Goal: Task Accomplishment & Management: Use online tool/utility

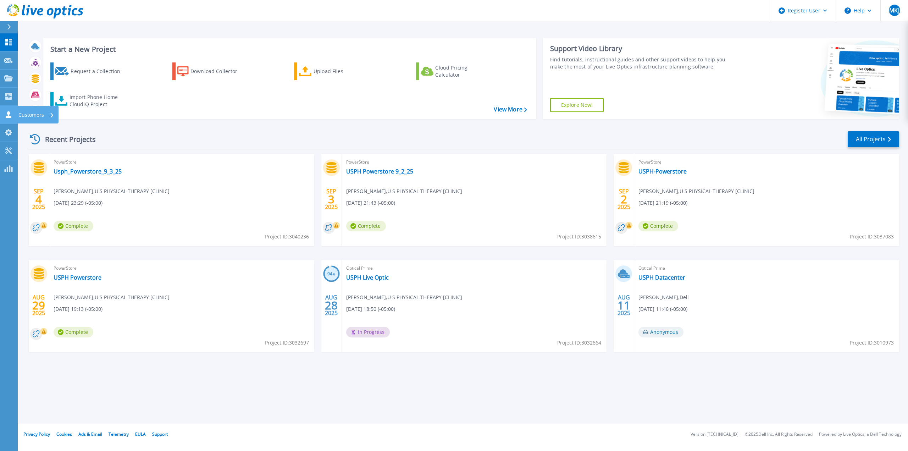
click at [8, 111] on icon at bounding box center [8, 114] width 9 height 7
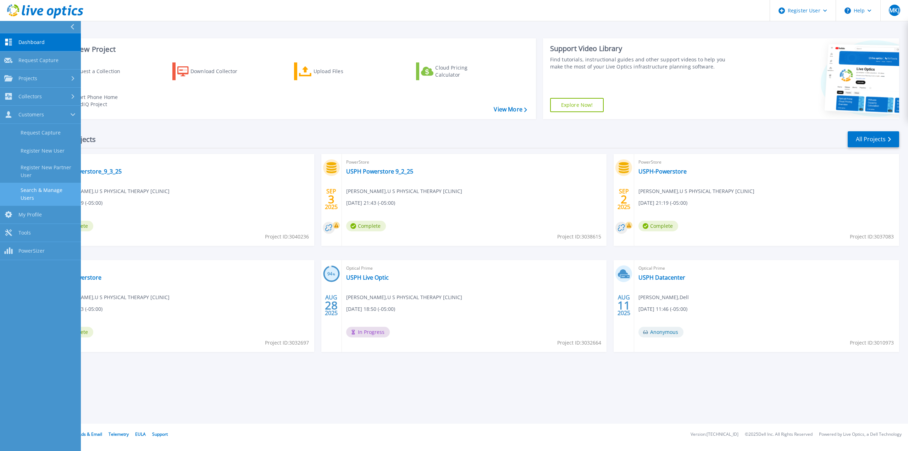
click at [49, 191] on link "Search & Manage Users" at bounding box center [40, 194] width 81 height 23
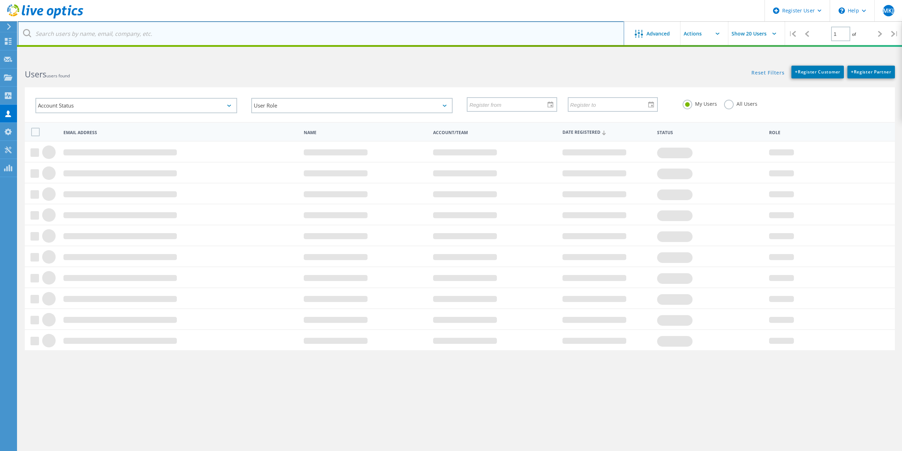
click at [84, 28] on input "text" at bounding box center [321, 33] width 607 height 25
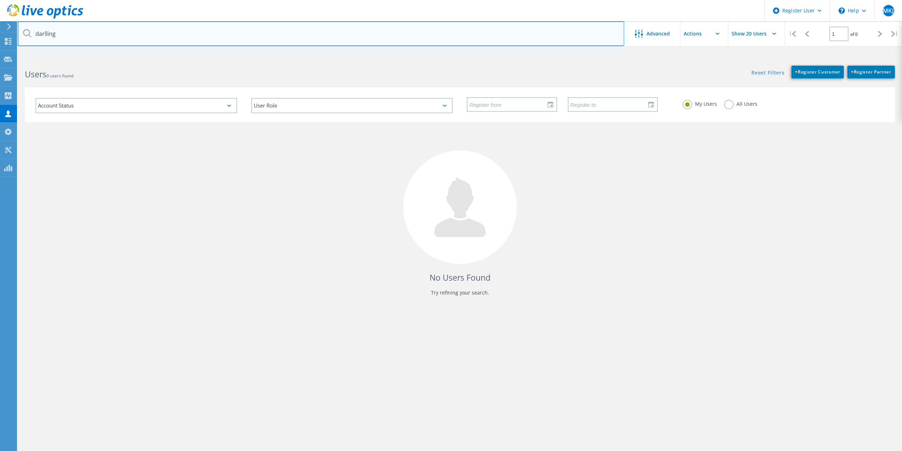
click at [46, 34] on input "darlling" at bounding box center [321, 33] width 607 height 25
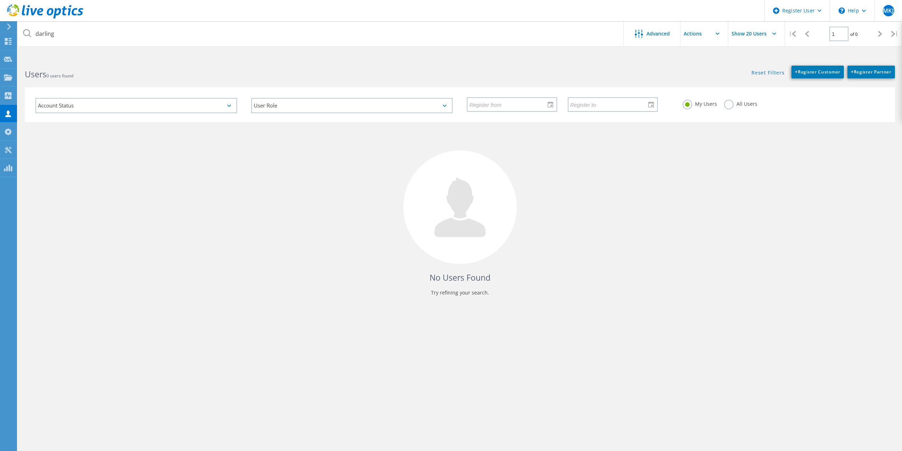
click at [746, 109] on div "All Users" at bounding box center [740, 105] width 33 height 10
click at [731, 104] on label "All Users" at bounding box center [740, 103] width 33 height 7
click at [0, 0] on input "All Users" at bounding box center [0, 0] width 0 height 0
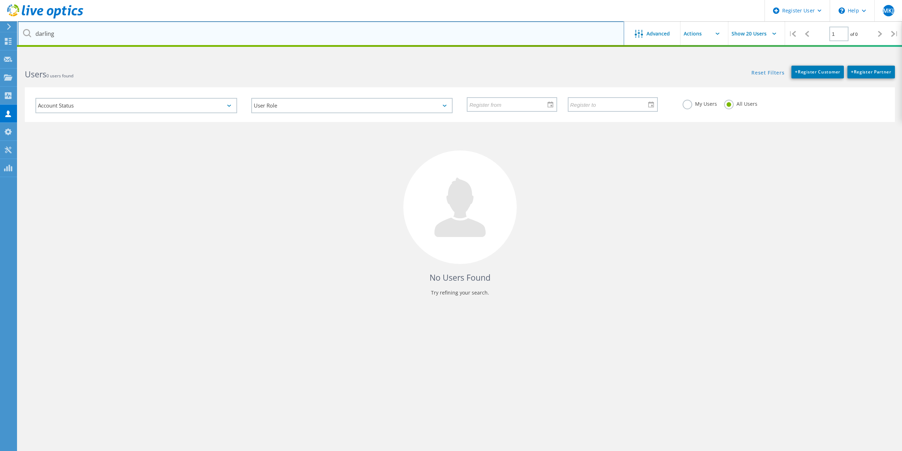
click at [115, 40] on input "darling" at bounding box center [321, 33] width 607 height 25
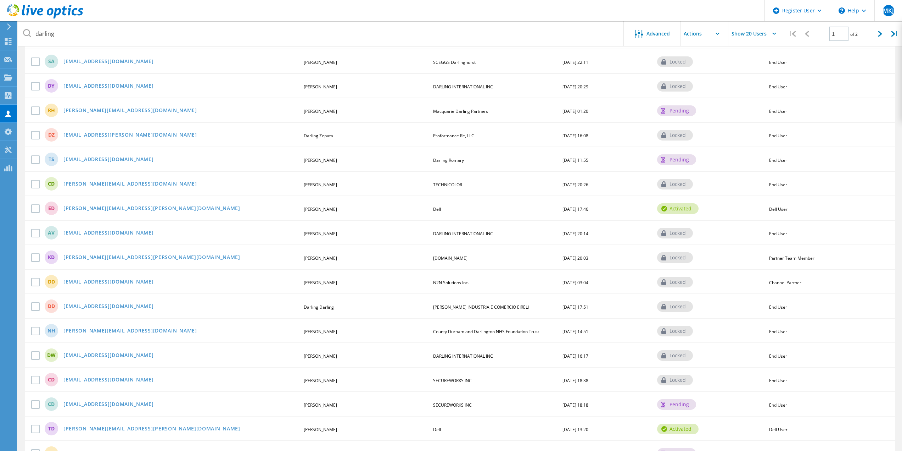
drag, startPoint x: 199, startPoint y: 253, endPoint x: 188, endPoint y: 274, distance: 23.8
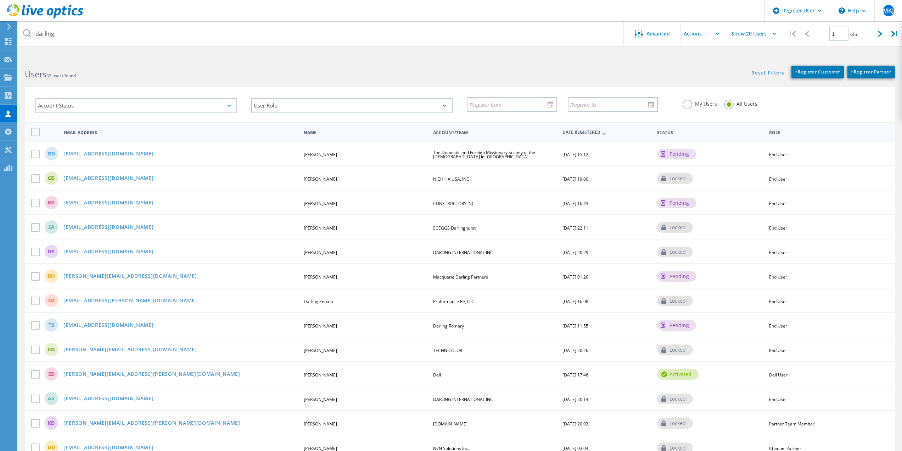
drag, startPoint x: 188, startPoint y: 274, endPoint x: 117, endPoint y: 95, distance: 192.3
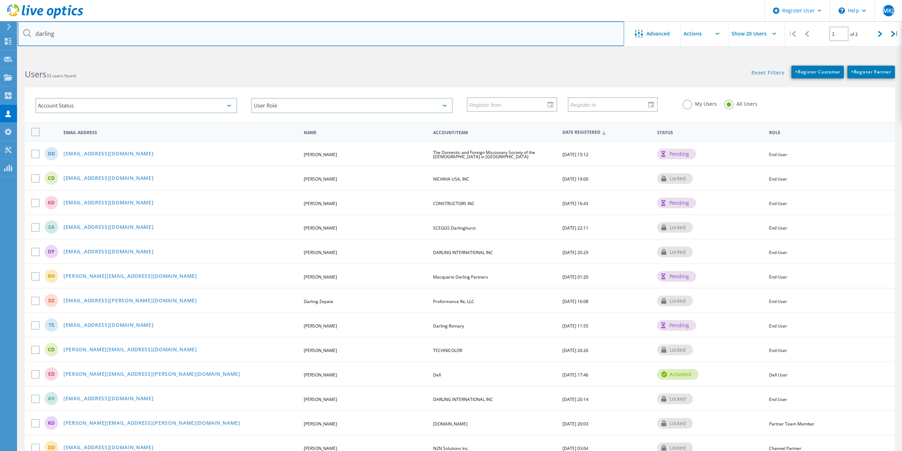
click at [104, 35] on input "darling" at bounding box center [321, 33] width 607 height 25
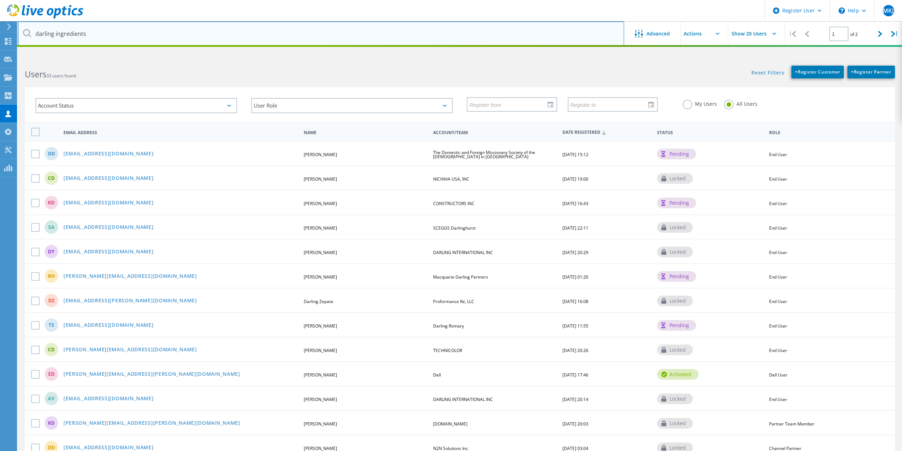
type input "darling ingredients"
click at [584, 29] on input "darling ingredients" at bounding box center [321, 33] width 607 height 25
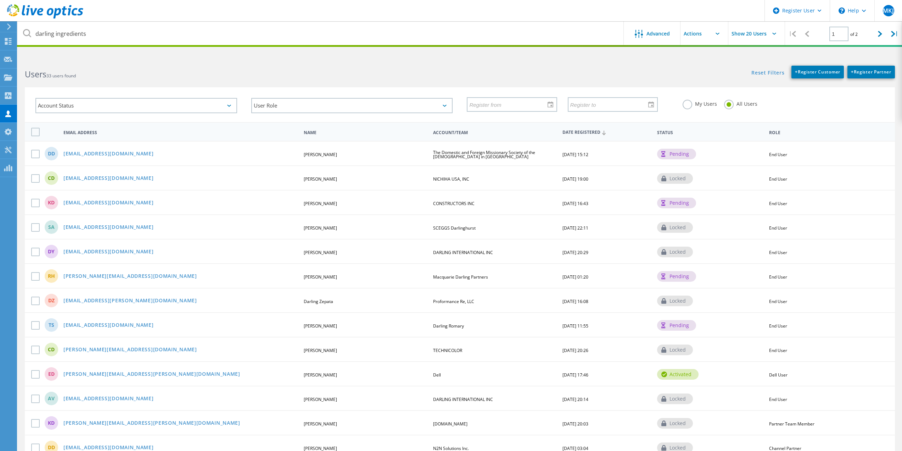
click at [704, 105] on label "My Users" at bounding box center [700, 103] width 34 height 7
click at [0, 0] on input "My Users" at bounding box center [0, 0] width 0 height 0
click at [739, 101] on label "All Users" at bounding box center [740, 103] width 33 height 7
click at [0, 0] on input "All Users" at bounding box center [0, 0] width 0 height 0
click at [207, 48] on html "Register User \n Help Explore Helpful Articles Contact Support MKJ Dell User Ma…" at bounding box center [451, 329] width 902 height 658
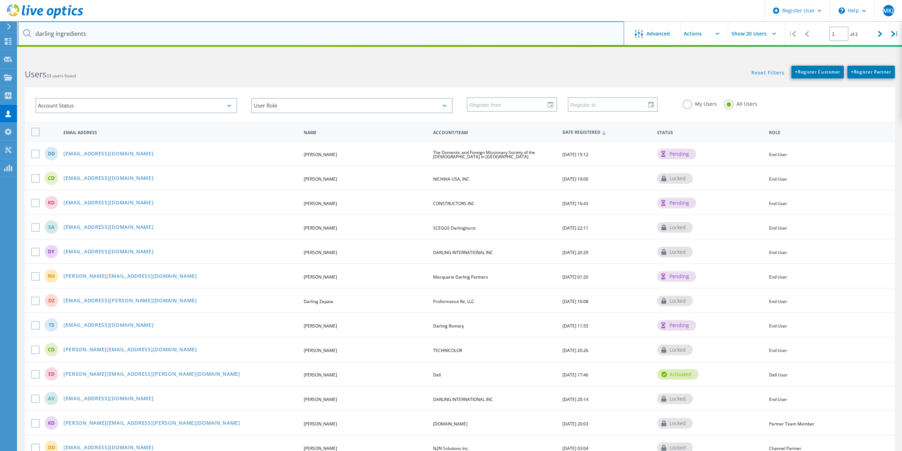
click at [205, 38] on input "darling ingredients" at bounding box center [321, 33] width 607 height 25
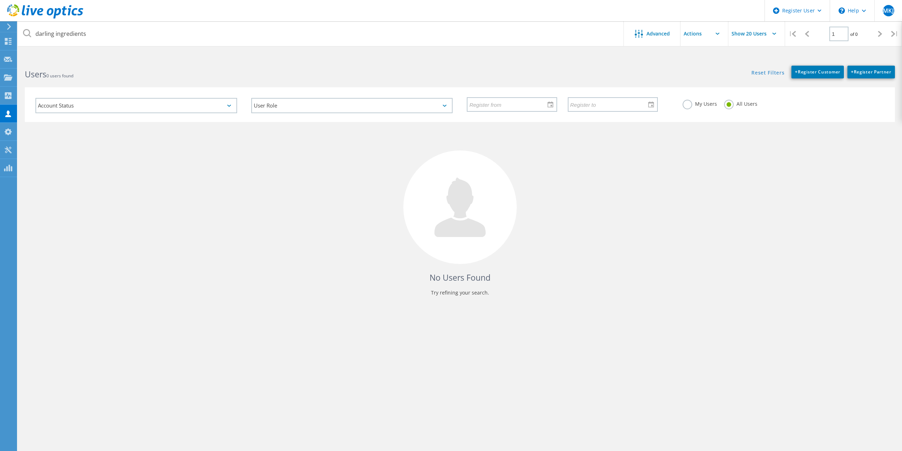
drag, startPoint x: 289, startPoint y: 224, endPoint x: 68, endPoint y: 69, distance: 269.8
